Goal: Navigation & Orientation: Find specific page/section

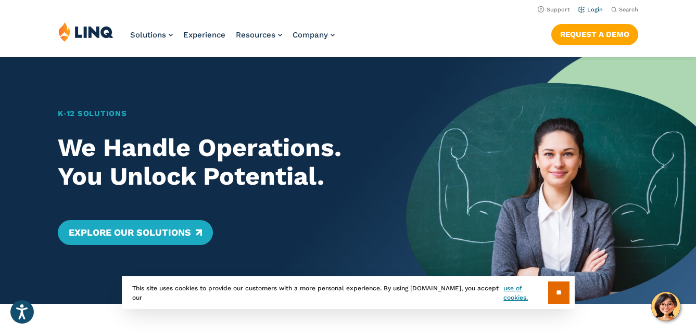
click at [597, 9] on link "Login" at bounding box center [590, 9] width 24 height 7
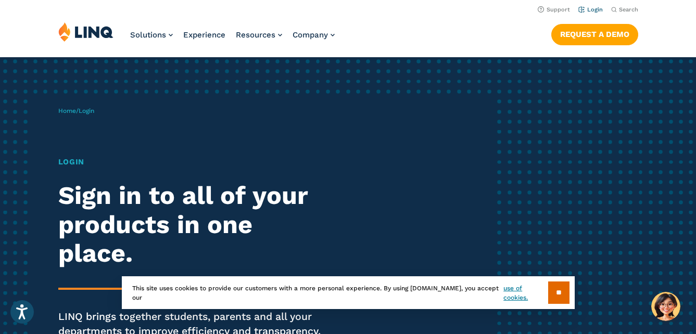
click at [592, 8] on link "Login" at bounding box center [590, 9] width 24 height 7
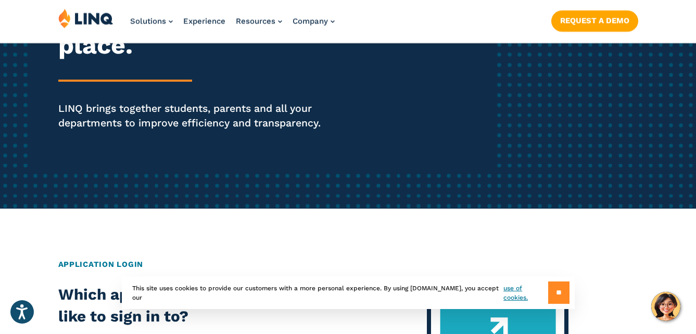
click at [560, 286] on input "**" at bounding box center [558, 293] width 21 height 22
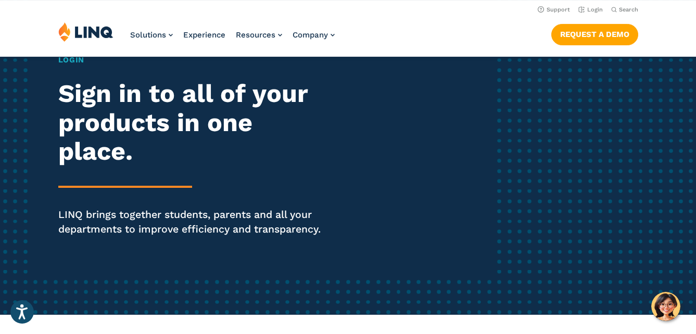
scroll to position [0, 0]
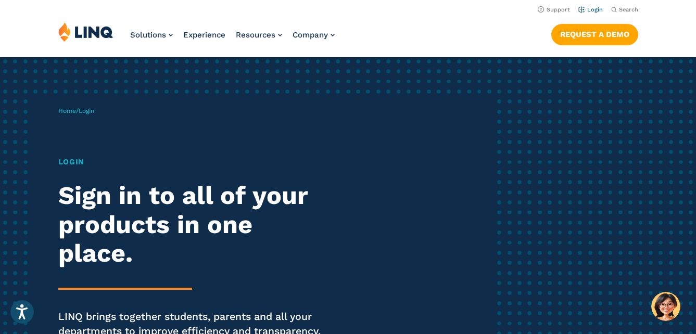
click at [590, 8] on link "Login" at bounding box center [590, 9] width 24 height 7
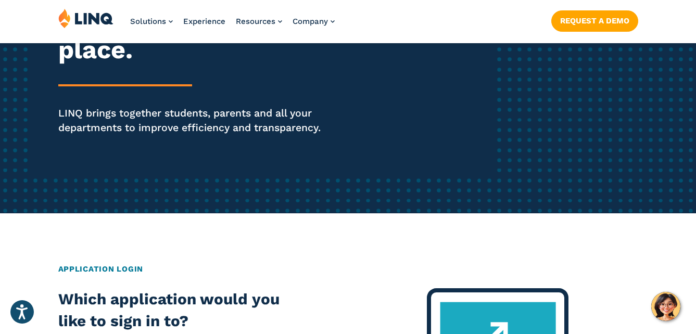
scroll to position [312, 0]
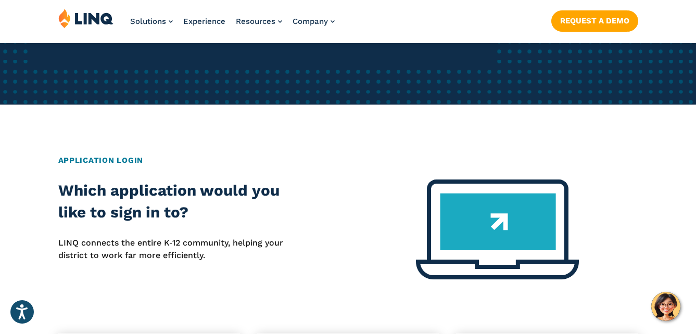
click at [113, 160] on h2 "Application Login" at bounding box center [348, 160] width 580 height 11
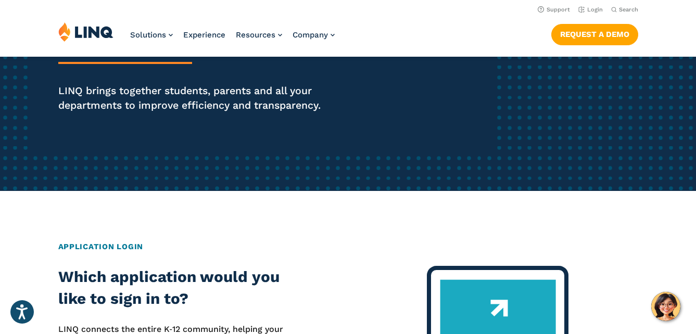
scroll to position [0, 0]
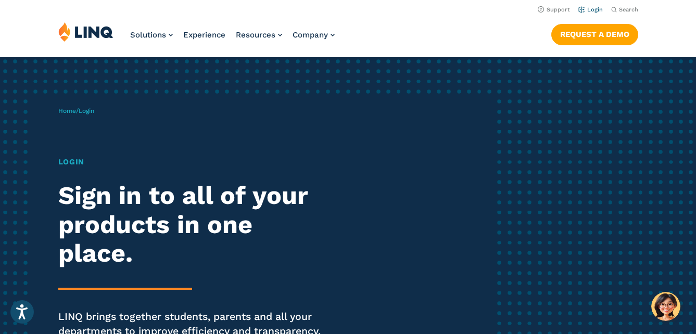
click at [600, 11] on link "Login" at bounding box center [590, 9] width 24 height 7
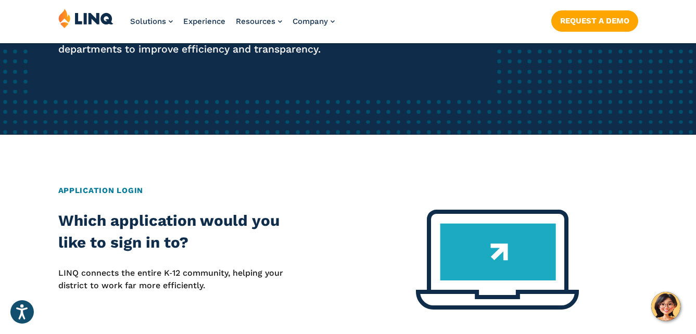
scroll to position [468, 0]
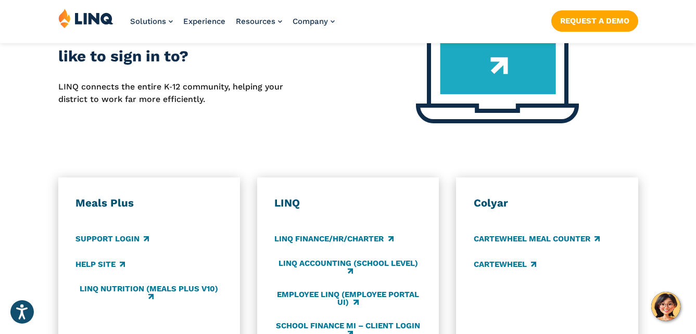
click at [131, 210] on h3 "Meals Plus" at bounding box center [148, 203] width 147 height 14
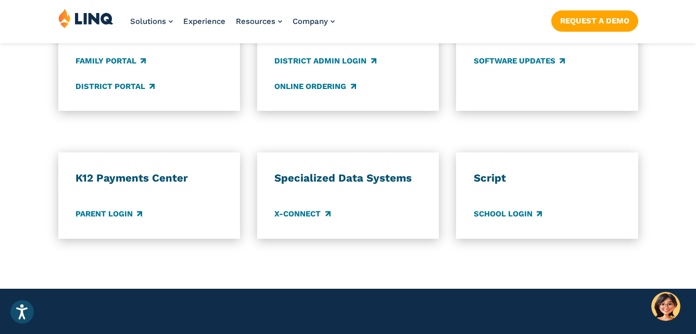
scroll to position [885, 0]
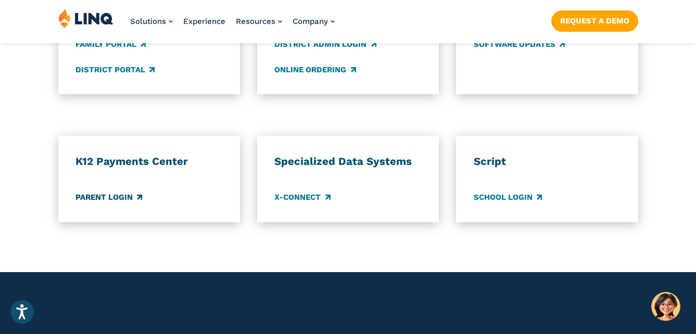
click at [122, 201] on link "Parent Login" at bounding box center [108, 197] width 67 height 11
